Goal: Register for event/course

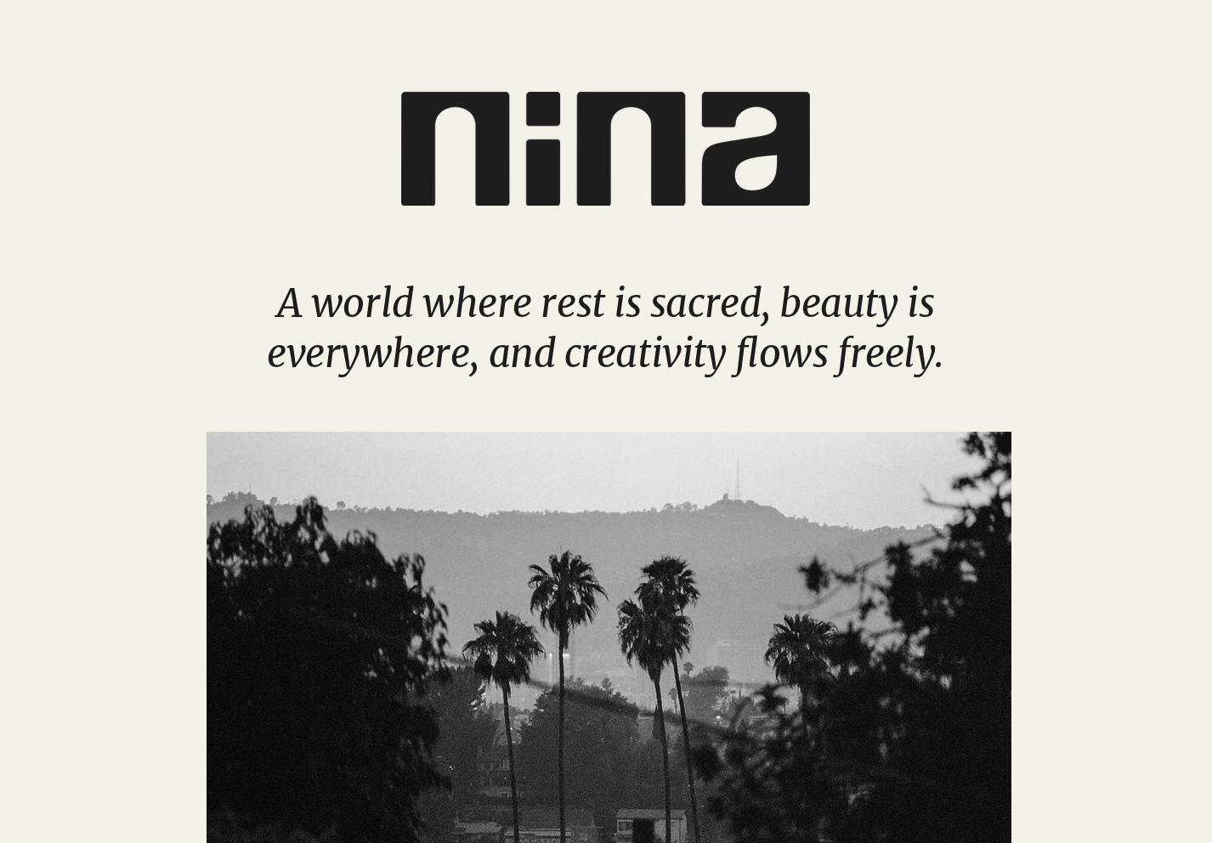
scroll to position [2589, 0]
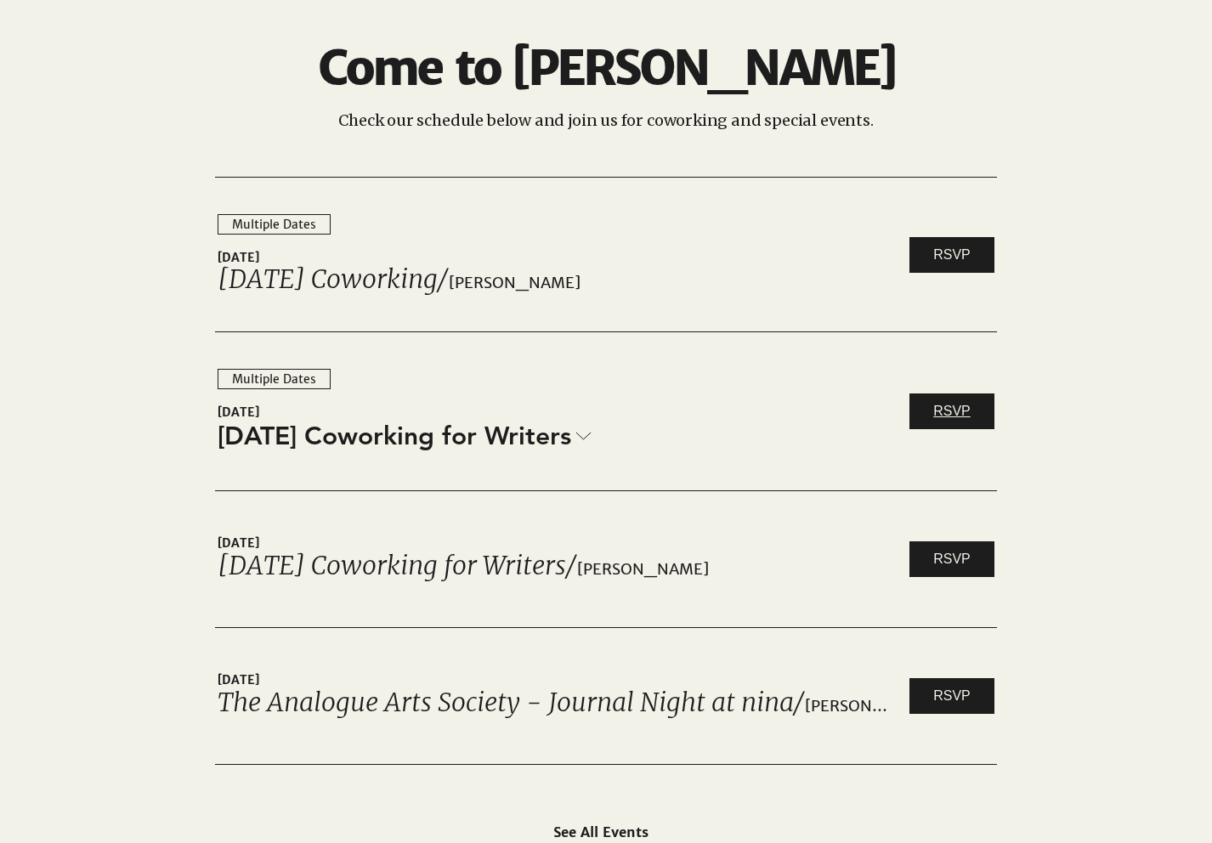
click at [940, 429] on link "RSVP" at bounding box center [951, 411] width 85 height 36
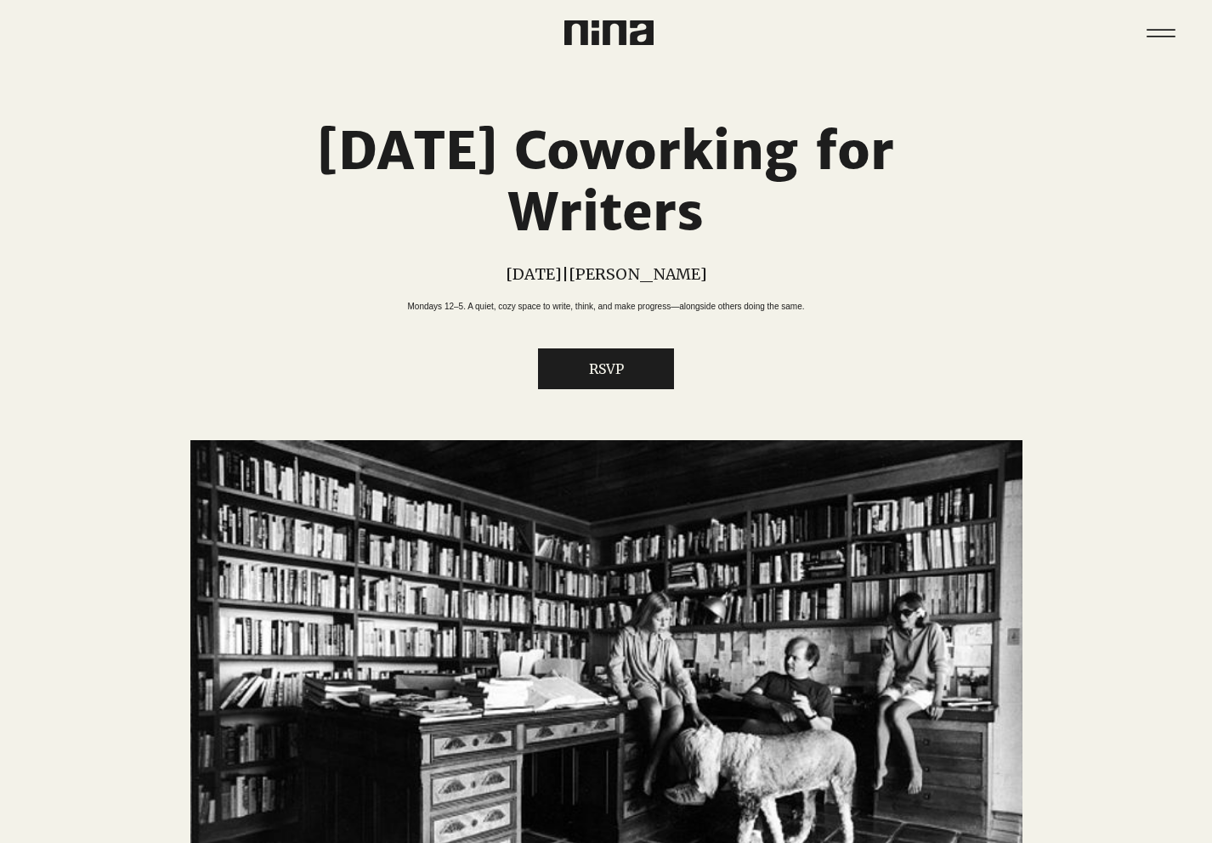
scroll to position [8, 0]
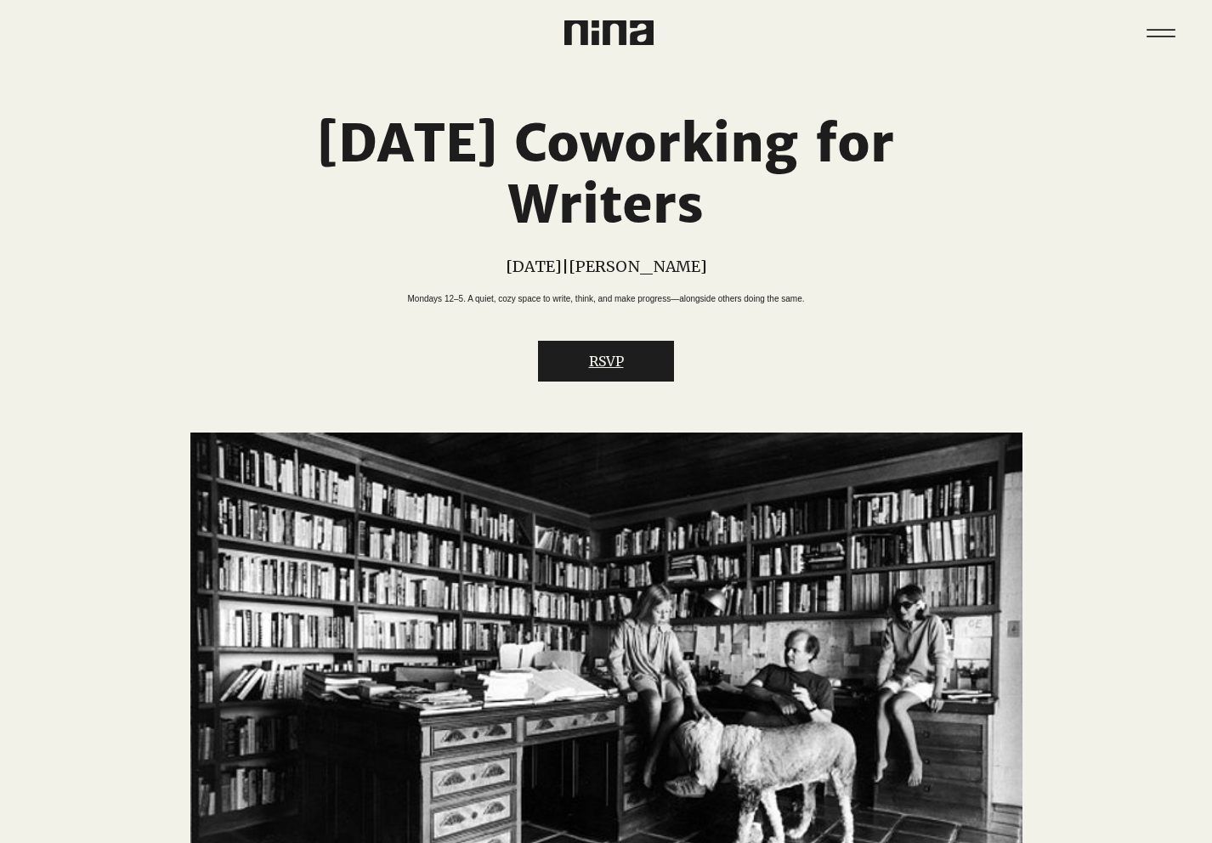
click at [636, 381] on button "RSVP" at bounding box center [606, 361] width 136 height 41
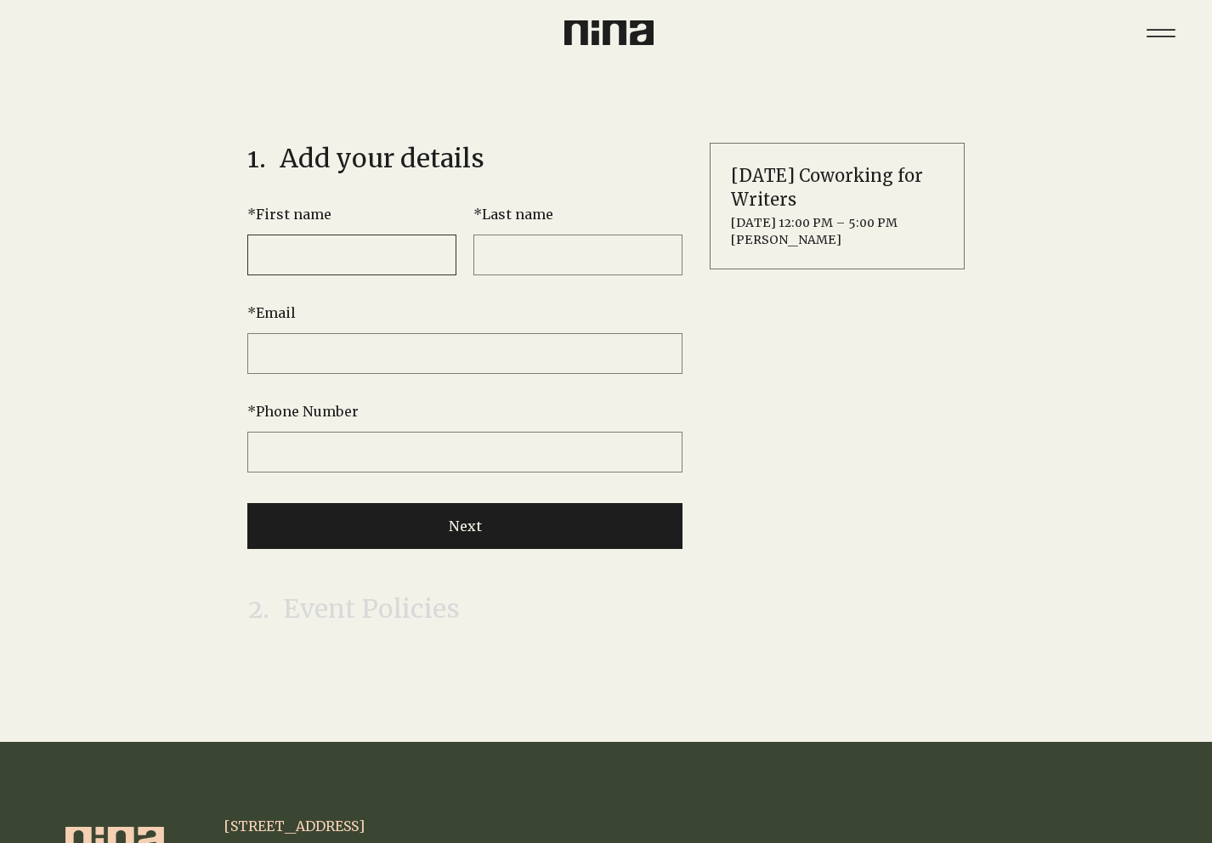
click at [384, 247] on input "* First name" at bounding box center [351, 254] width 209 height 41
type input "****"
type input "******"
type input "**********"
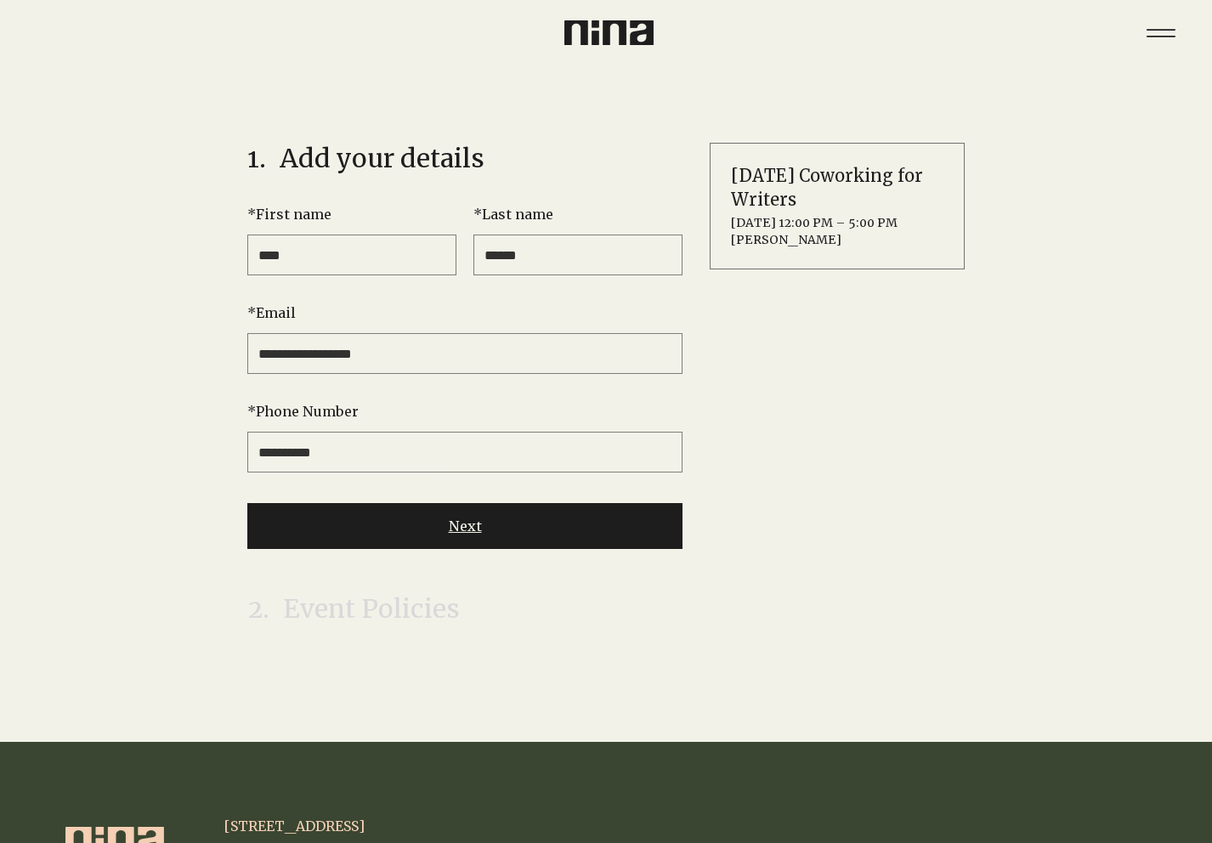
click at [452, 527] on button "Next" at bounding box center [464, 526] width 435 height 46
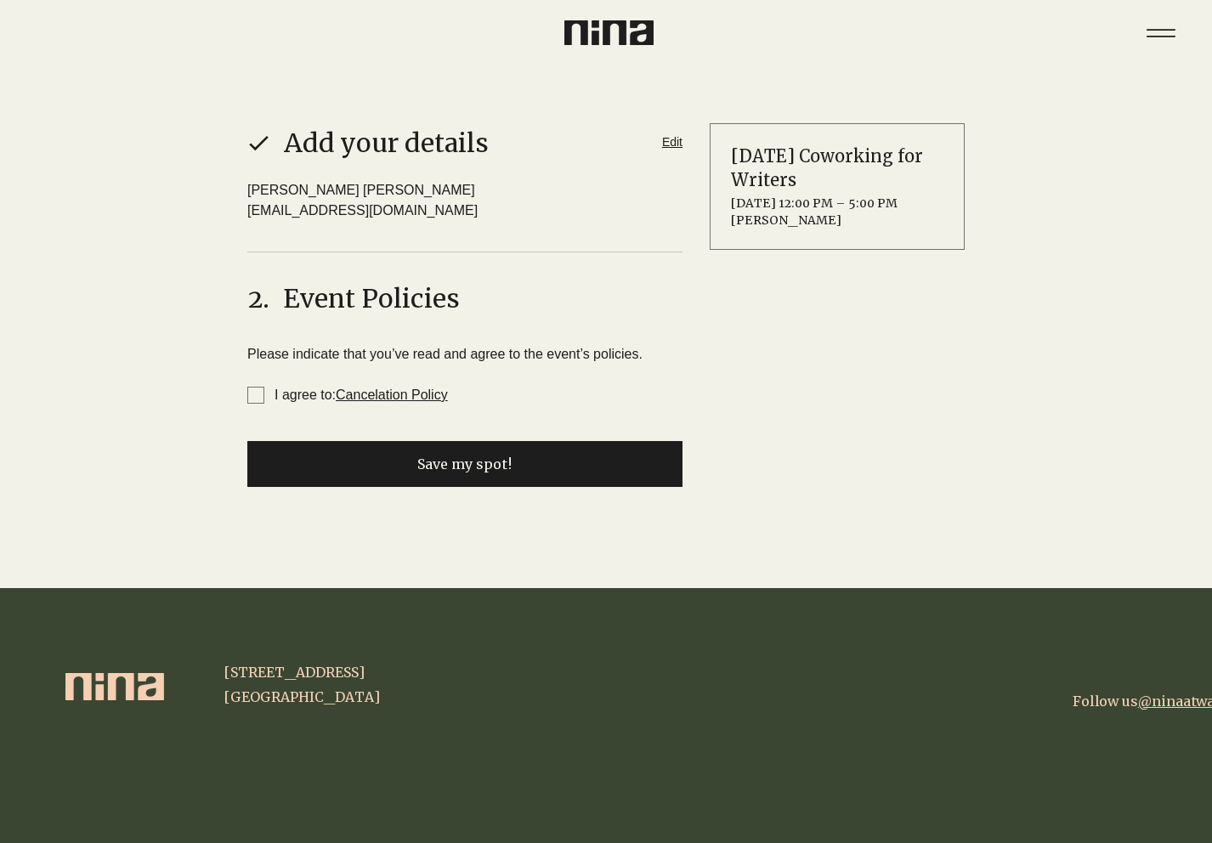
click at [384, 397] on link "Cancelation Policy" at bounding box center [392, 394] width 112 height 14
click at [251, 396] on span "I agree to: Cancelation Policy" at bounding box center [255, 395] width 17 height 17
click at [589, 25] on img at bounding box center [608, 32] width 89 height 25
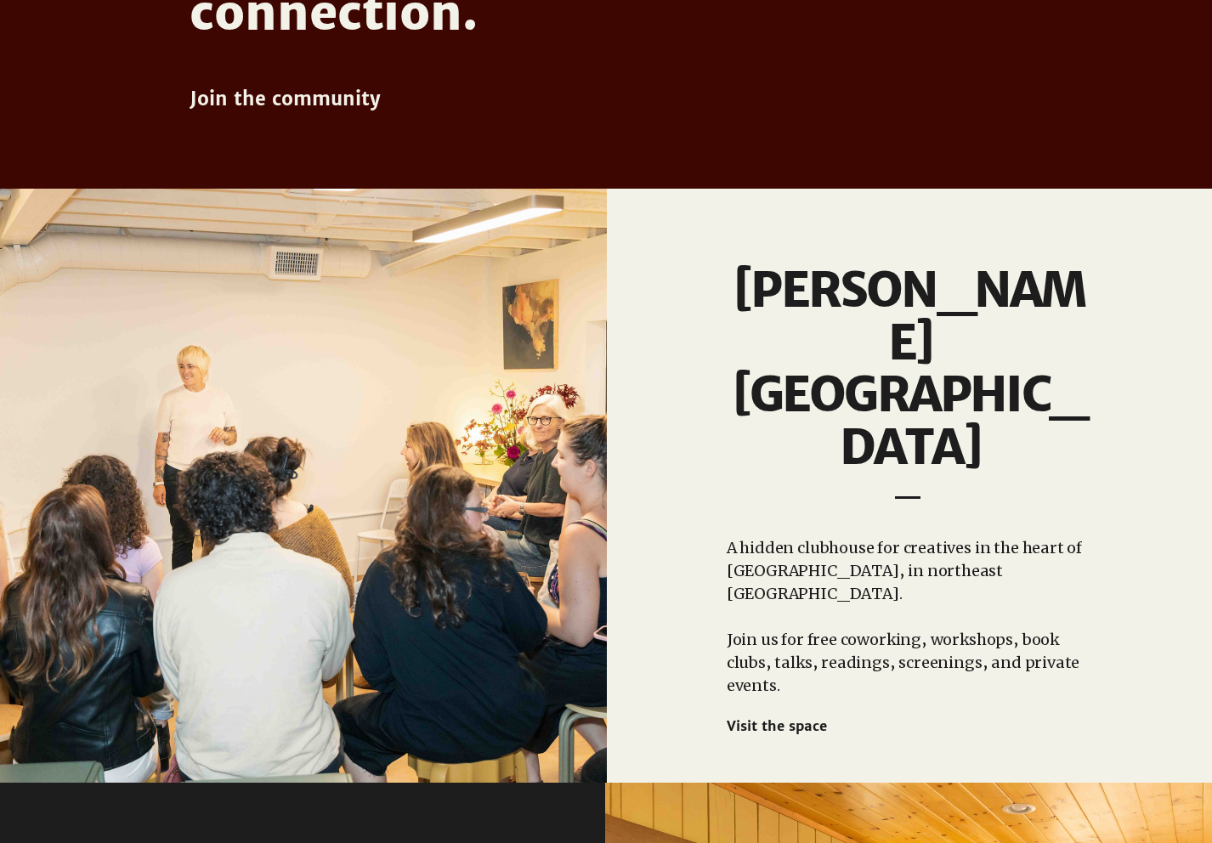
scroll to position [1366, 0]
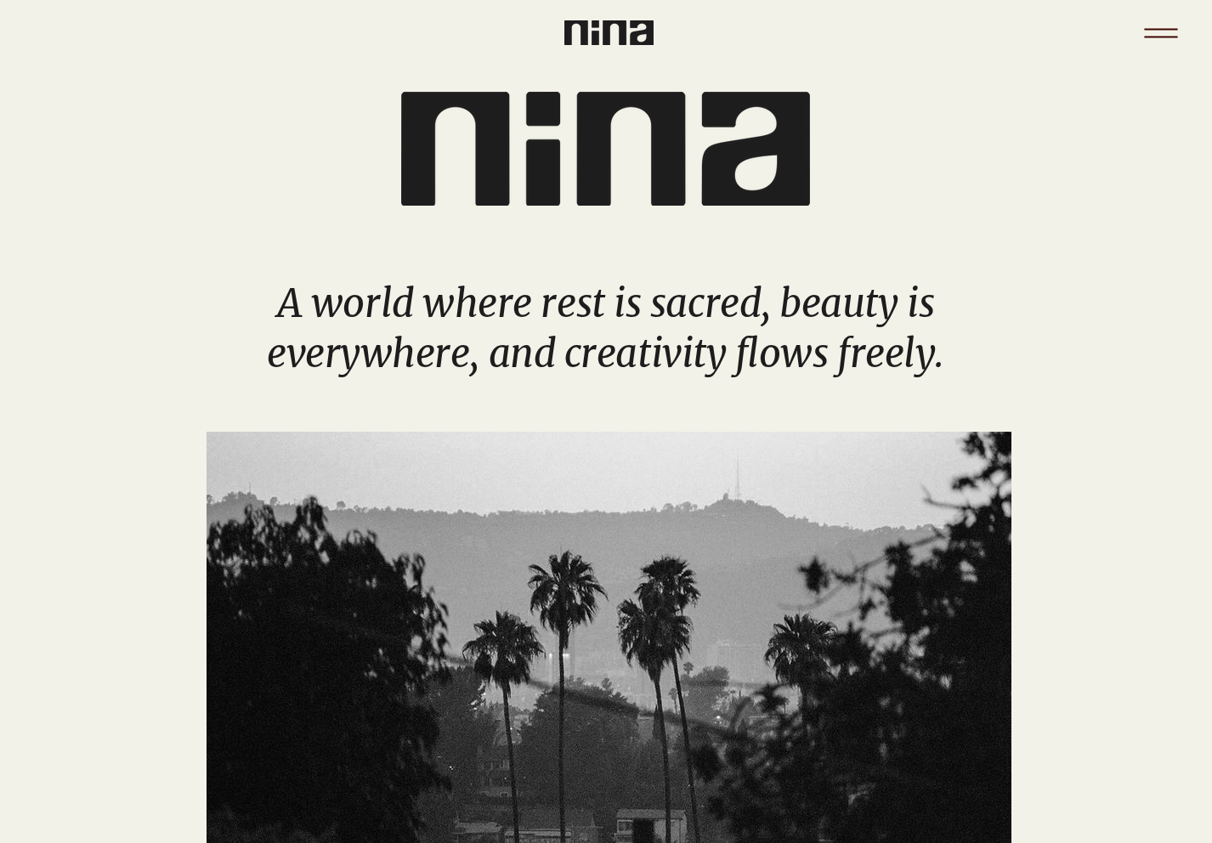
click at [1173, 37] on icon "Menu" at bounding box center [1160, 37] width 33 height 2
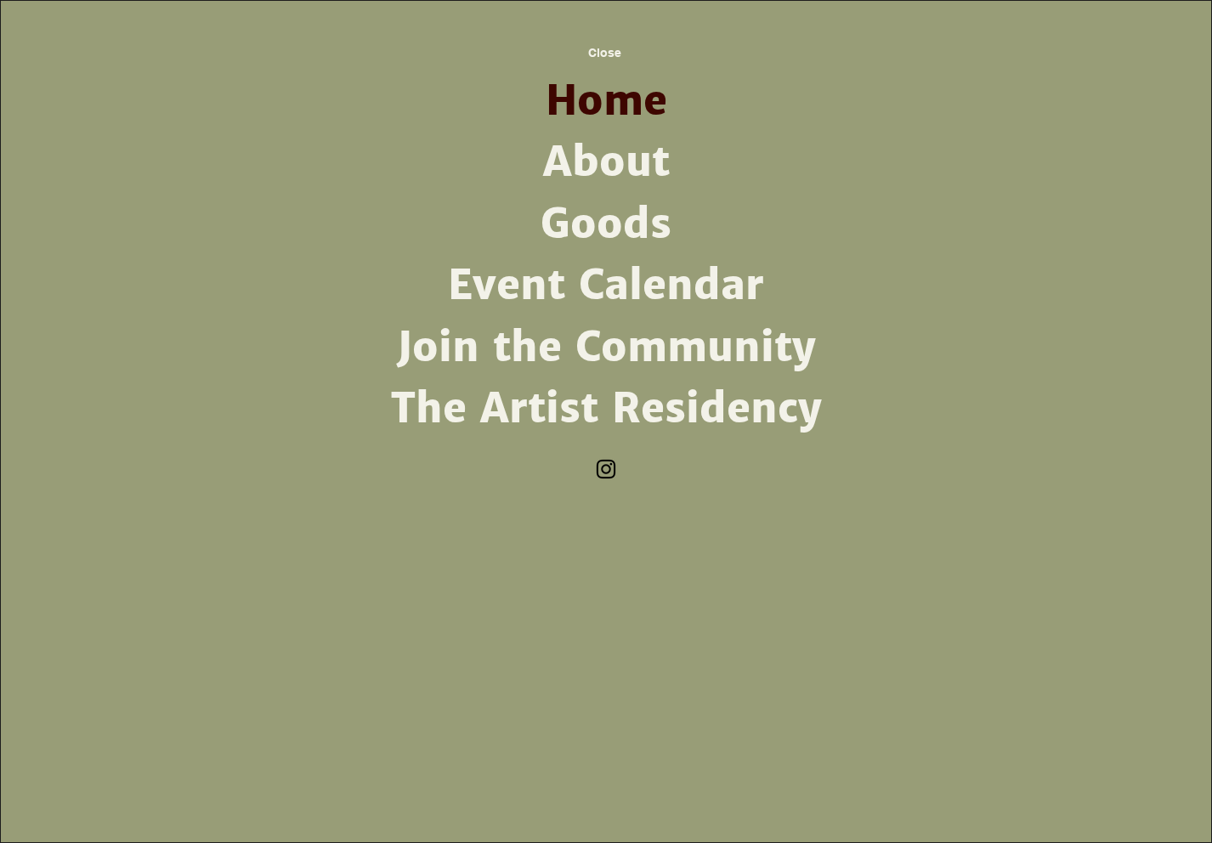
click at [579, 176] on link "About" at bounding box center [605, 162] width 443 height 61
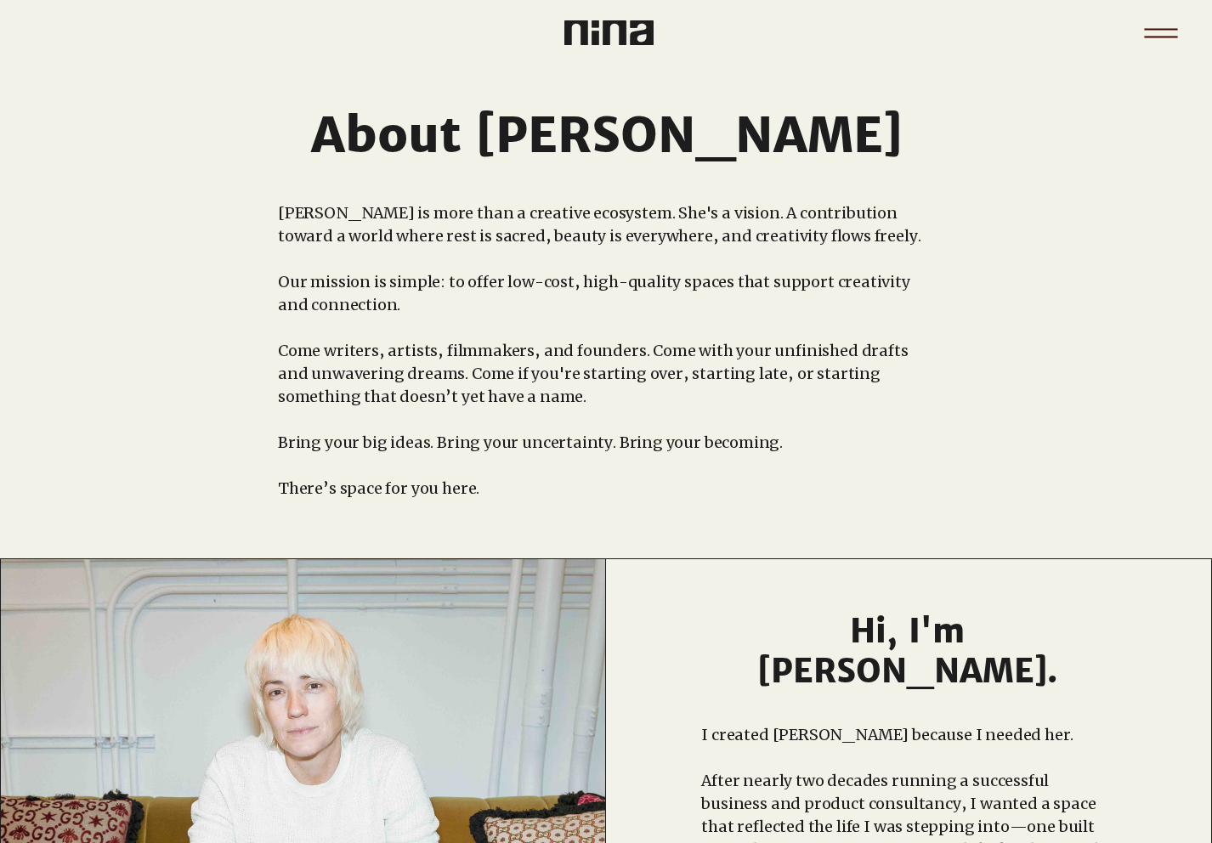
click at [1178, 39] on icon "Menu" at bounding box center [1160, 32] width 59 height 59
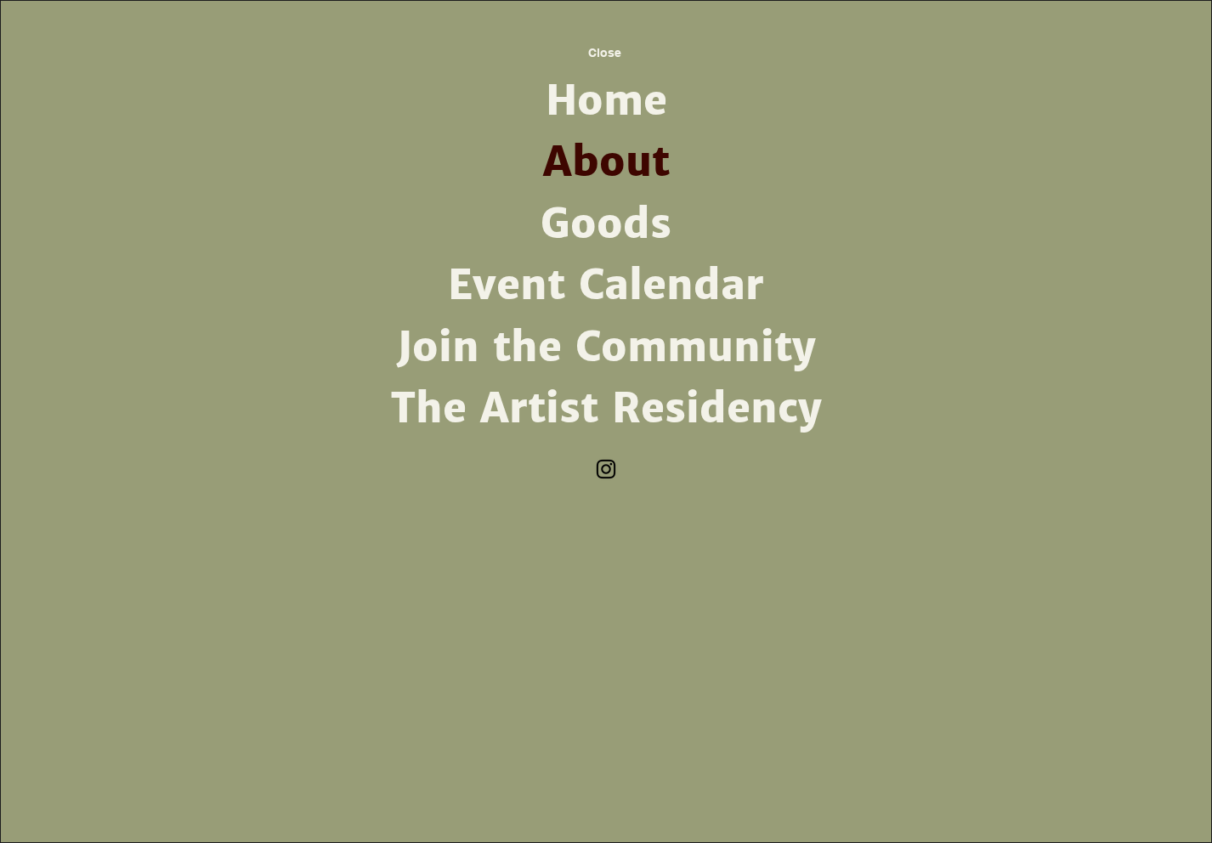
click at [611, 225] on link "Goods" at bounding box center [605, 224] width 443 height 61
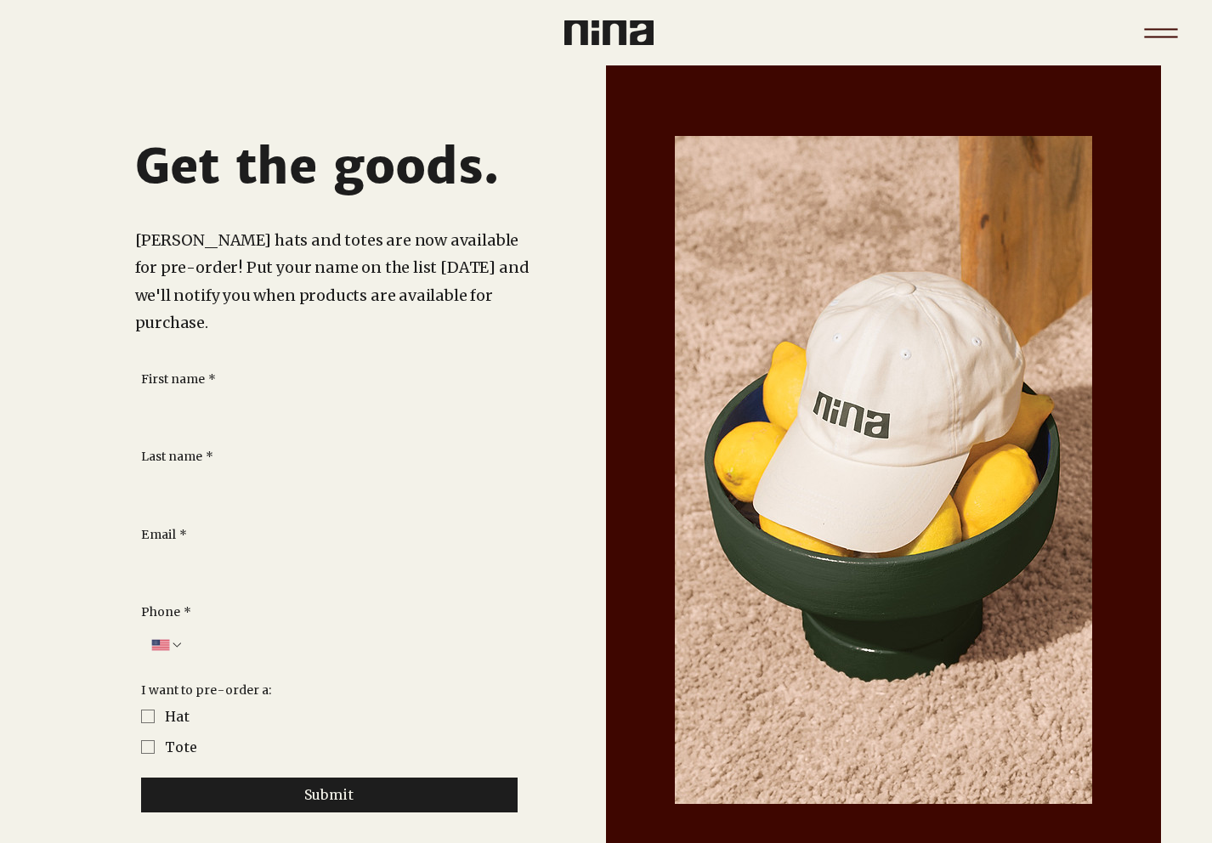
click at [1141, 34] on icon "Menu" at bounding box center [1160, 32] width 59 height 59
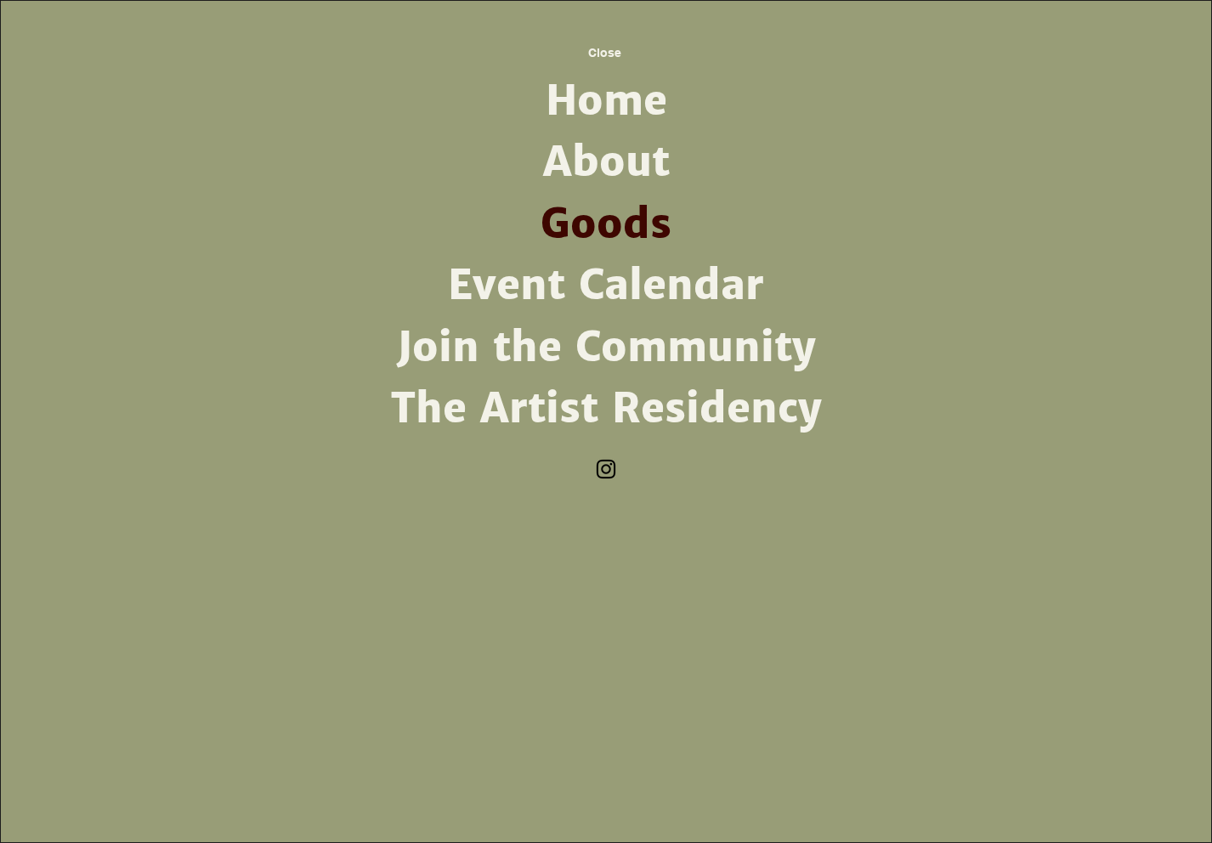
click at [706, 294] on link "Event Calendar" at bounding box center [605, 285] width 443 height 61
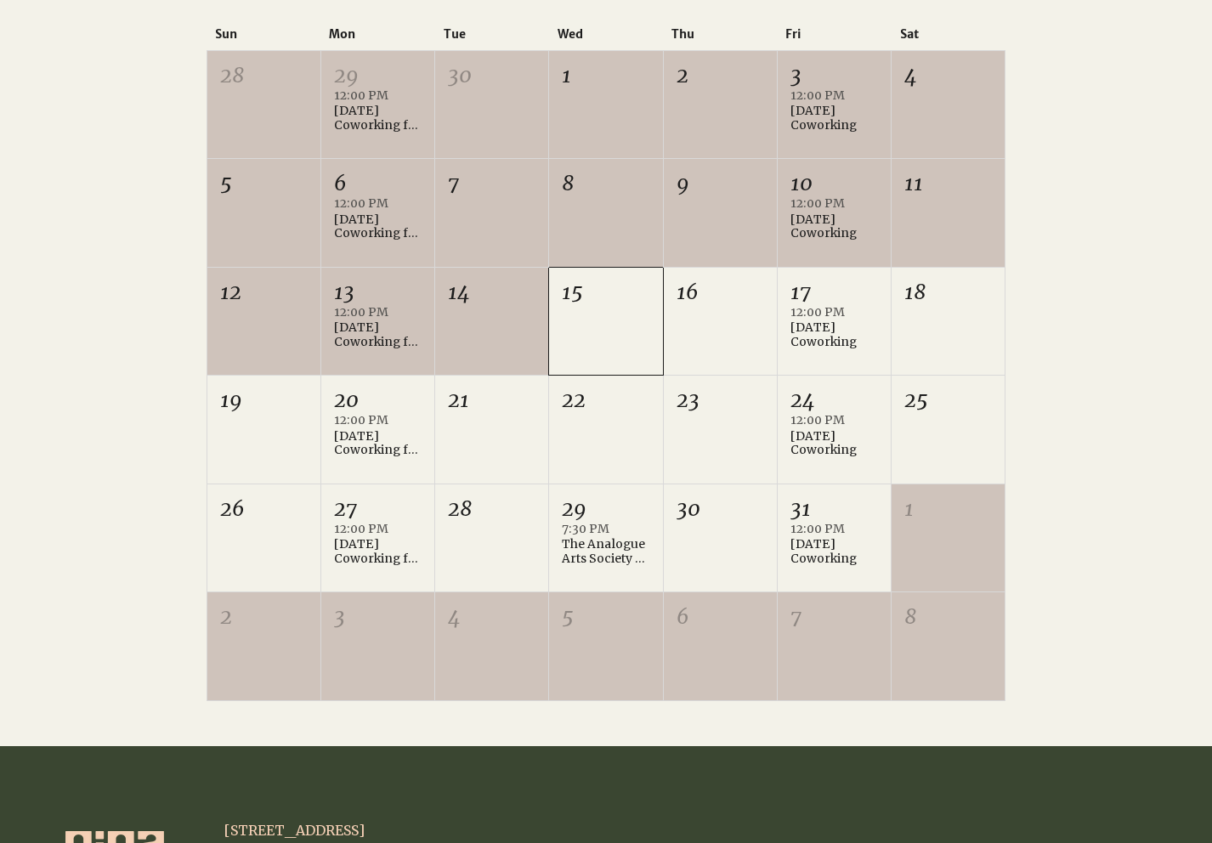
scroll to position [238, 0]
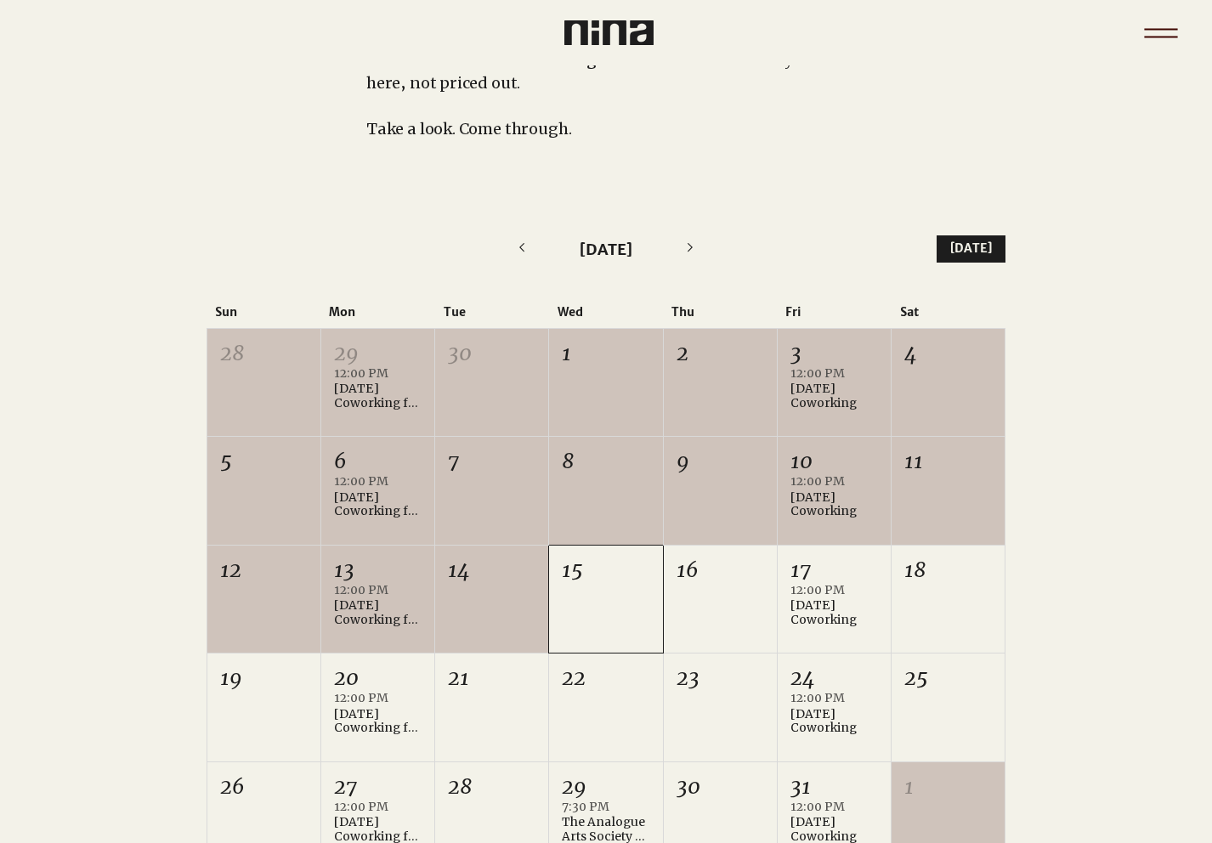
click at [1165, 30] on icon "Menu" at bounding box center [1160, 32] width 59 height 59
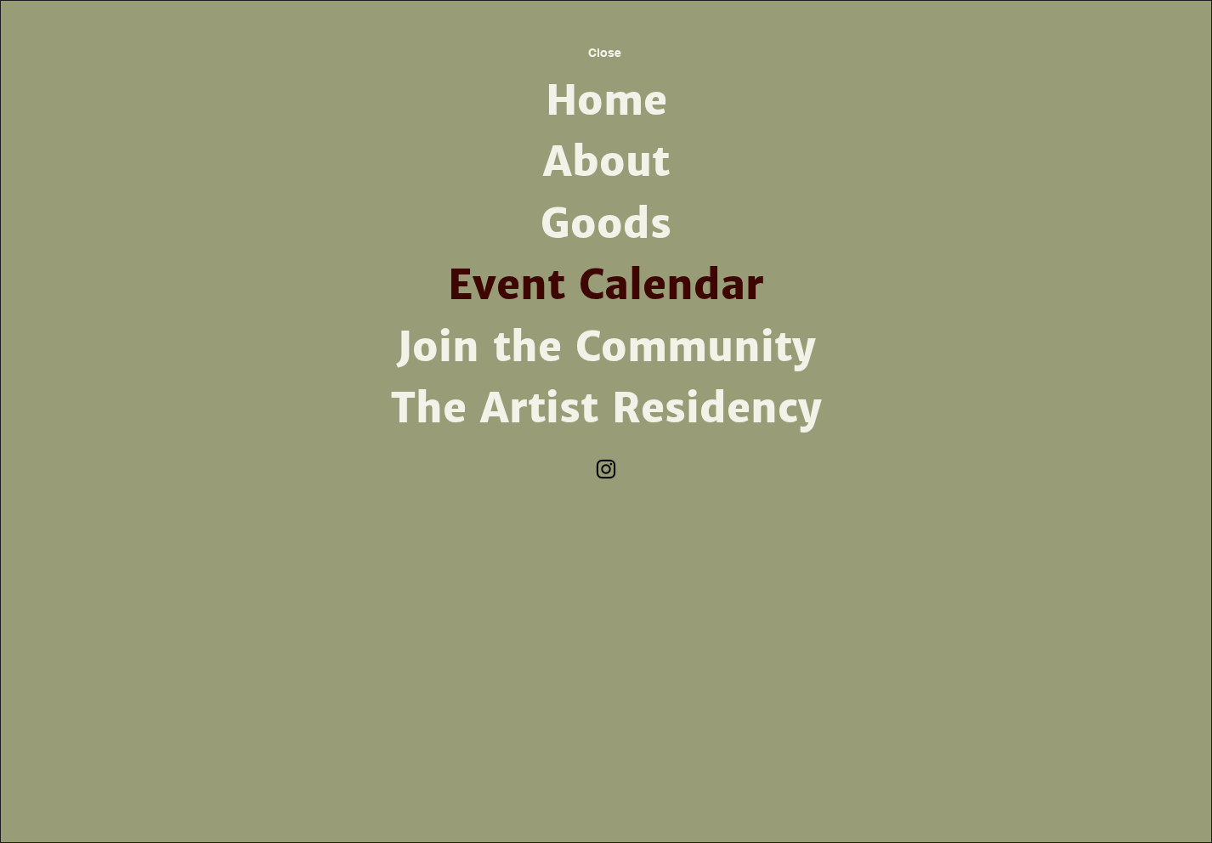
click at [684, 396] on link "The Artist Residency" at bounding box center [605, 408] width 443 height 61
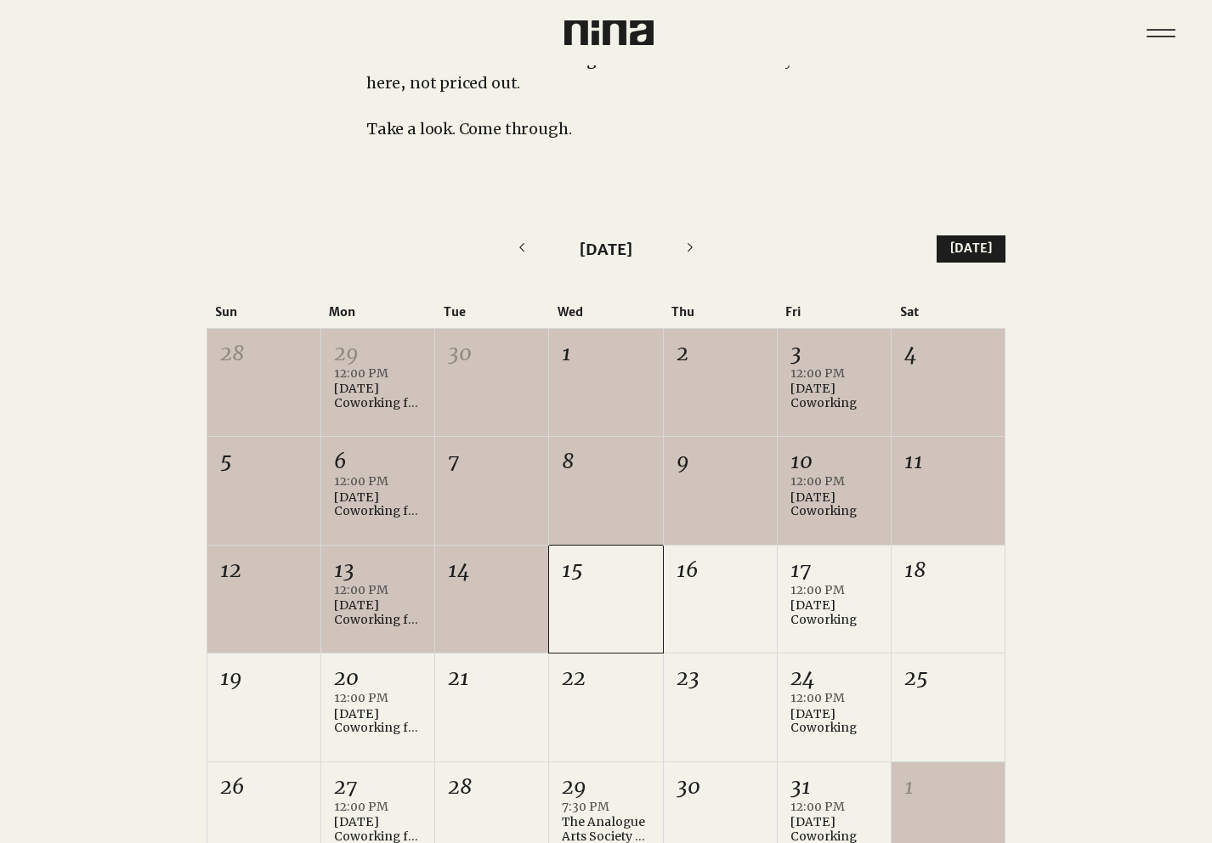
click at [684, 396] on div "2" at bounding box center [720, 382] width 113 height 107
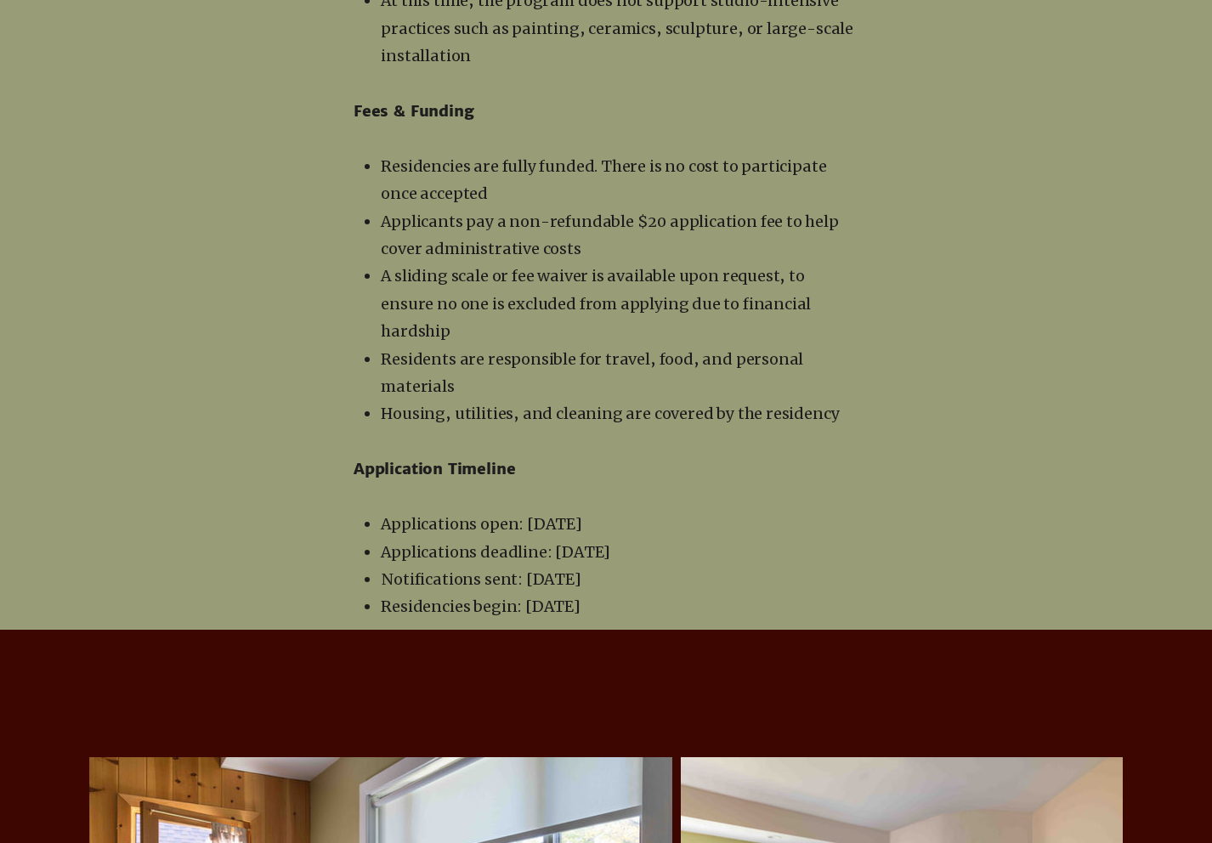
scroll to position [3040, 0]
